Goal: Task Accomplishment & Management: Manage account settings

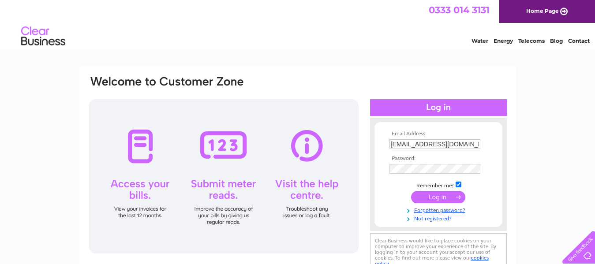
click at [417, 197] on input "submit" at bounding box center [438, 197] width 54 height 12
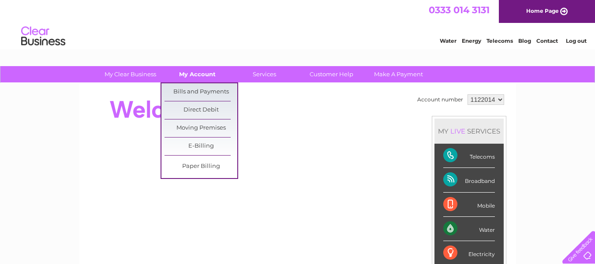
click at [201, 76] on link "My Account" at bounding box center [197, 74] width 73 height 16
click at [200, 86] on link "Bills and Payments" at bounding box center [200, 92] width 73 height 18
click at [204, 90] on link "Bills and Payments" at bounding box center [200, 92] width 73 height 18
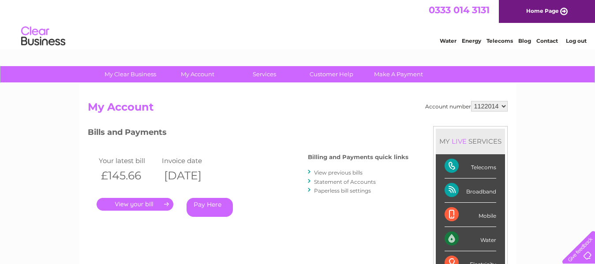
click at [133, 203] on link "." at bounding box center [135, 204] width 77 height 13
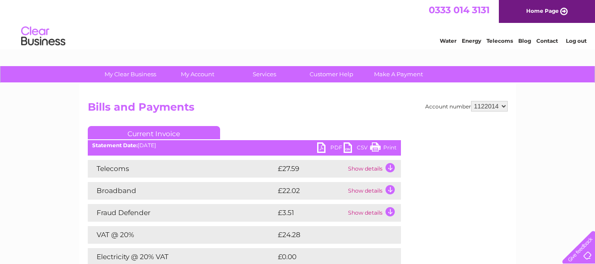
click at [321, 147] on link "PDF" at bounding box center [330, 148] width 26 height 13
